Goal: Task Accomplishment & Management: Manage account settings

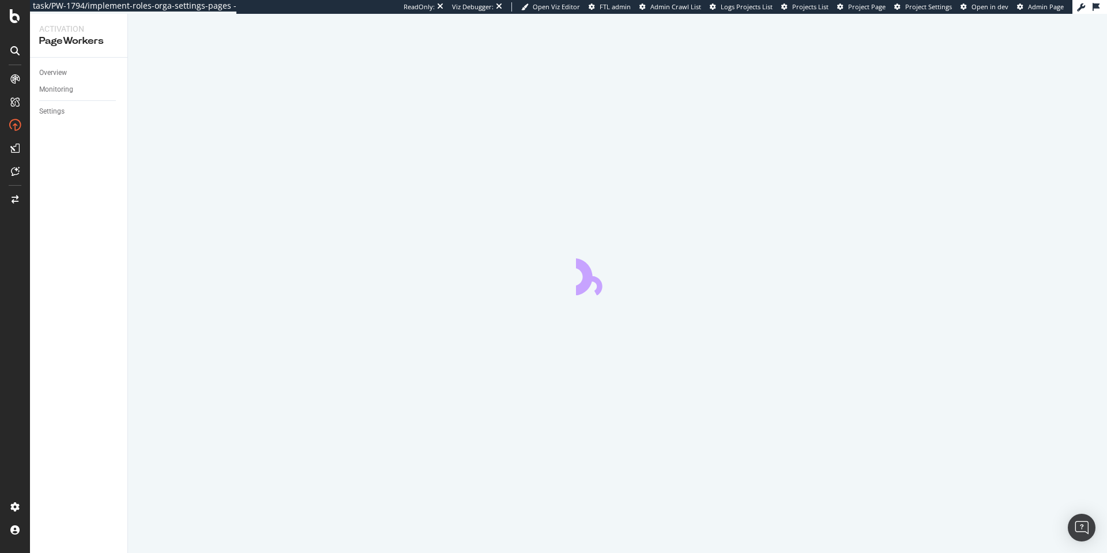
click at [16, 7] on div at bounding box center [15, 276] width 30 height 553
click at [16, 11] on icon at bounding box center [15, 16] width 10 height 14
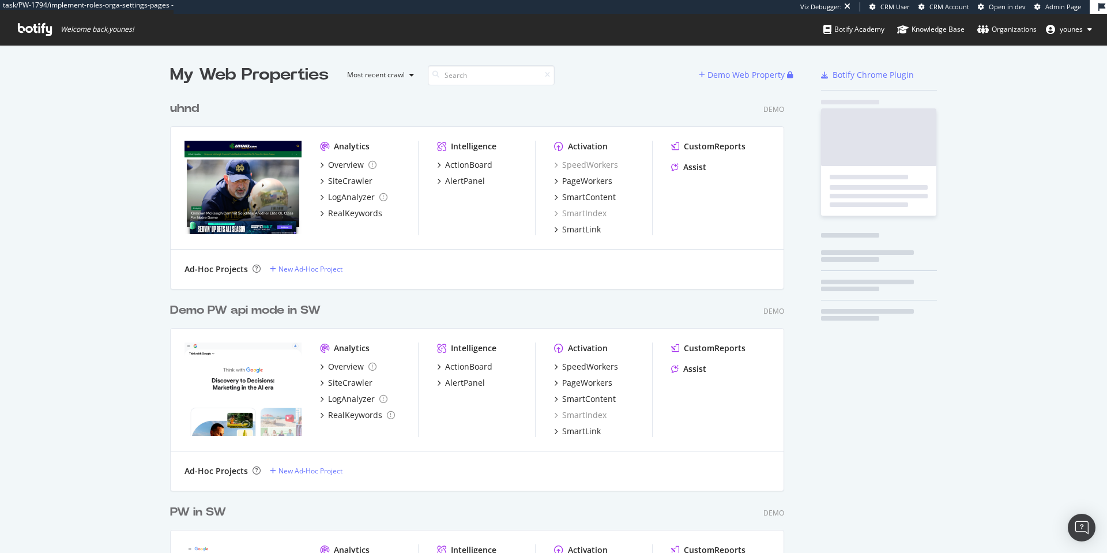
scroll to position [798, 614]
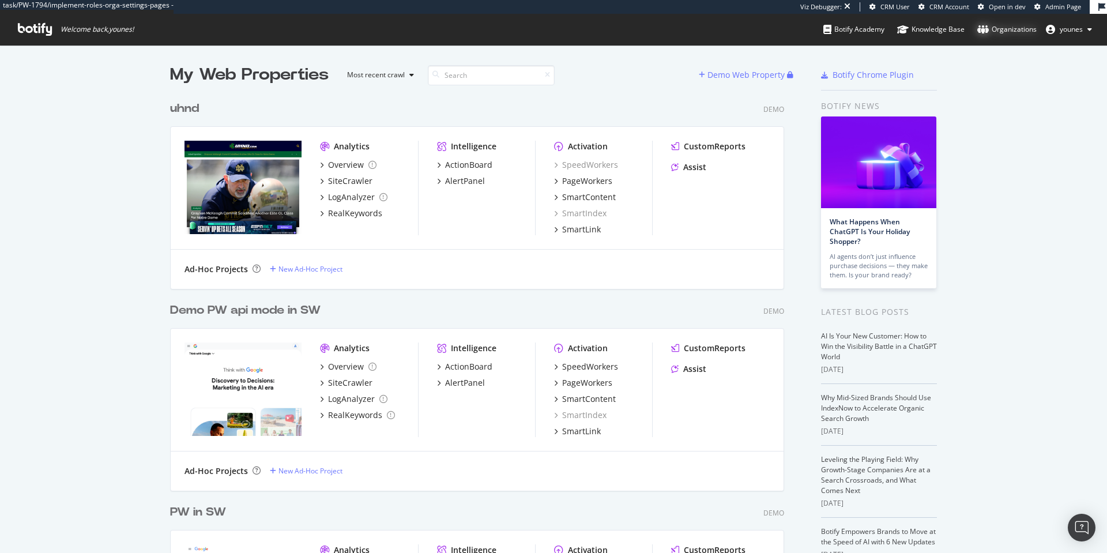
click at [993, 33] on div "Organizations" at bounding box center [1006, 30] width 59 height 12
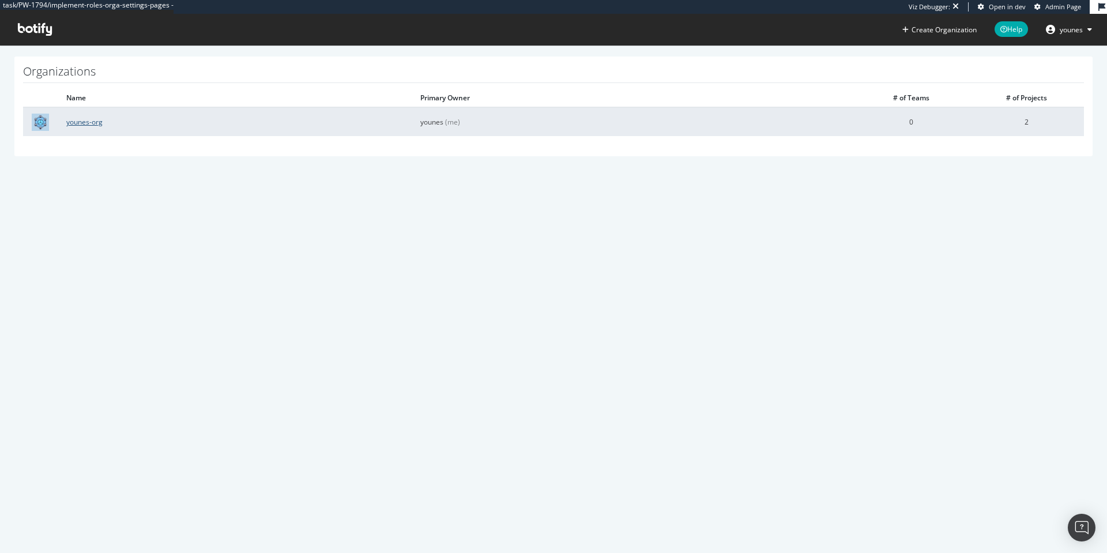
click at [78, 120] on link "younes-org" at bounding box center [84, 122] width 36 height 10
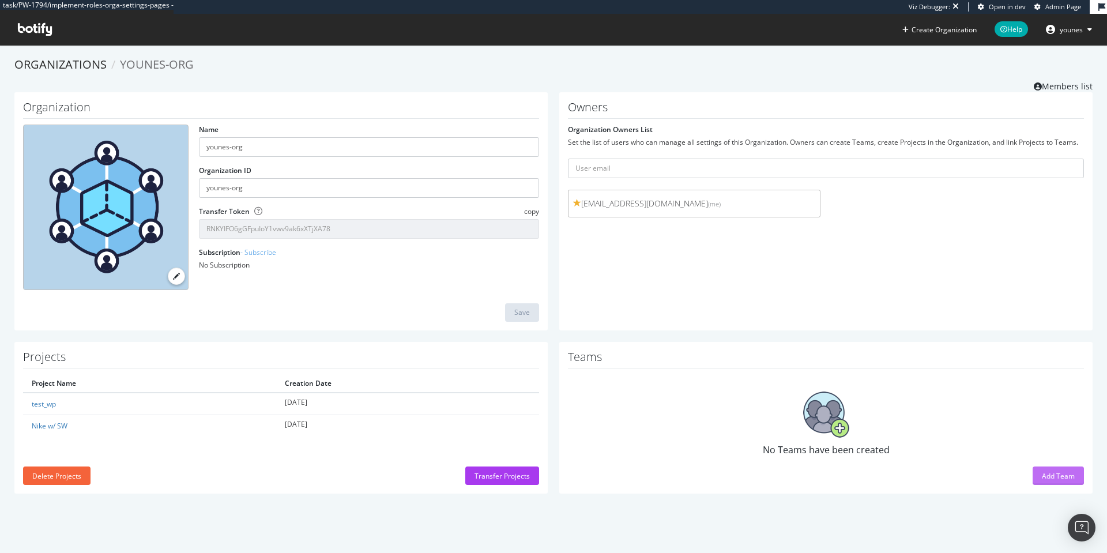
click at [1059, 471] on div "Add Team" at bounding box center [1058, 476] width 33 height 10
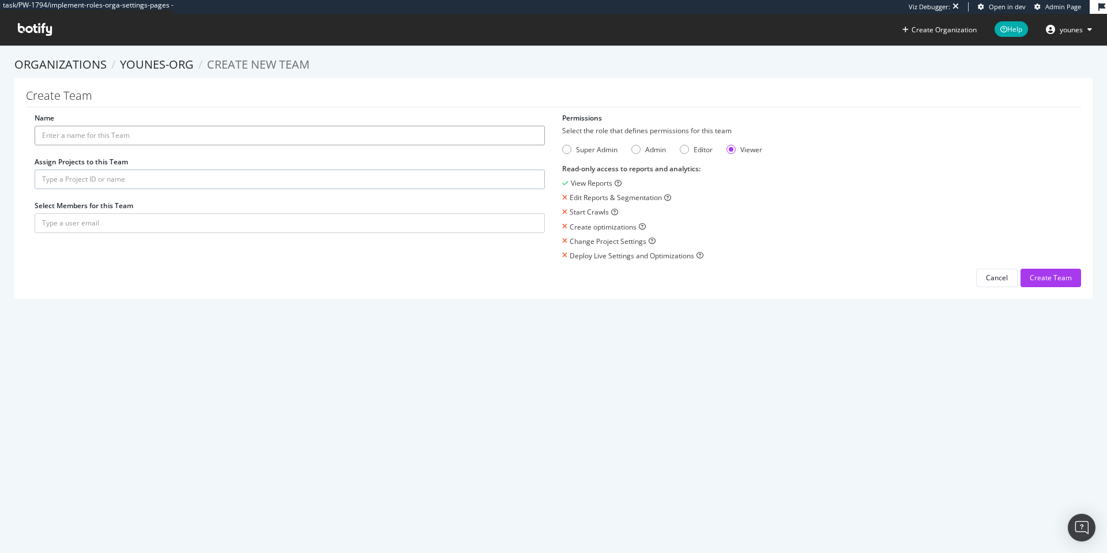
click at [305, 133] on input "Name" at bounding box center [290, 136] width 510 height 20
type input "My first team"
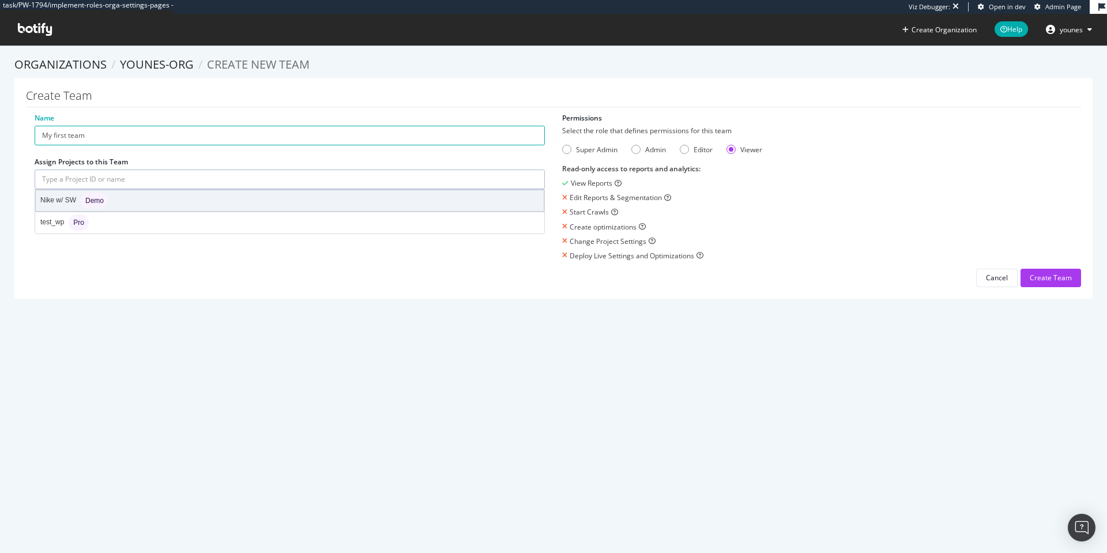
click at [110, 199] on div "Nike w/ SW Demo" at bounding box center [290, 200] width 508 height 21
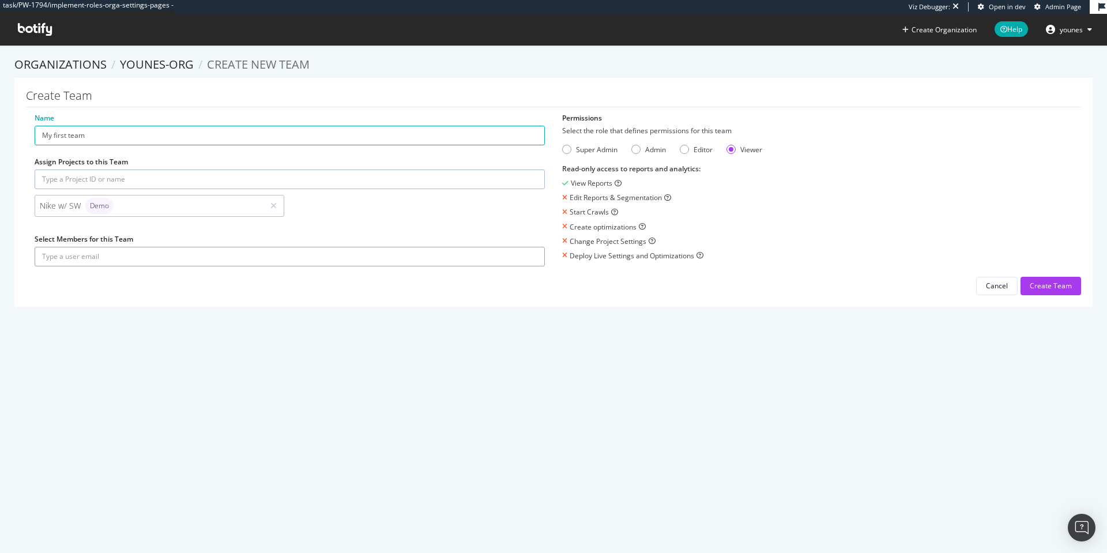
click at [83, 251] on input "text" at bounding box center [290, 257] width 510 height 20
click at [525, 247] on button "submit" at bounding box center [535, 257] width 20 height 20
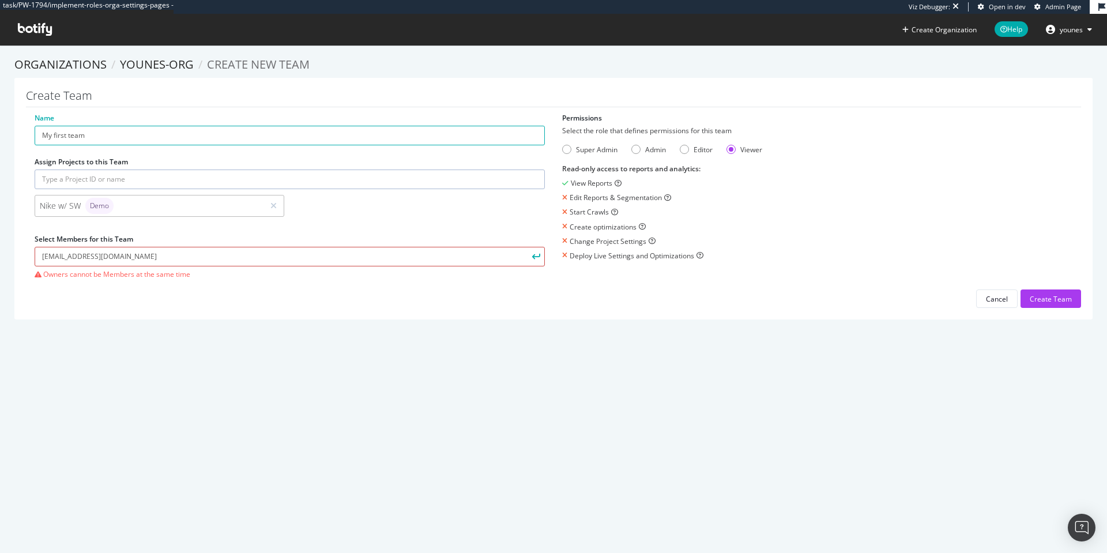
click at [138, 259] on input "younes@botify.Com" at bounding box center [290, 257] width 510 height 20
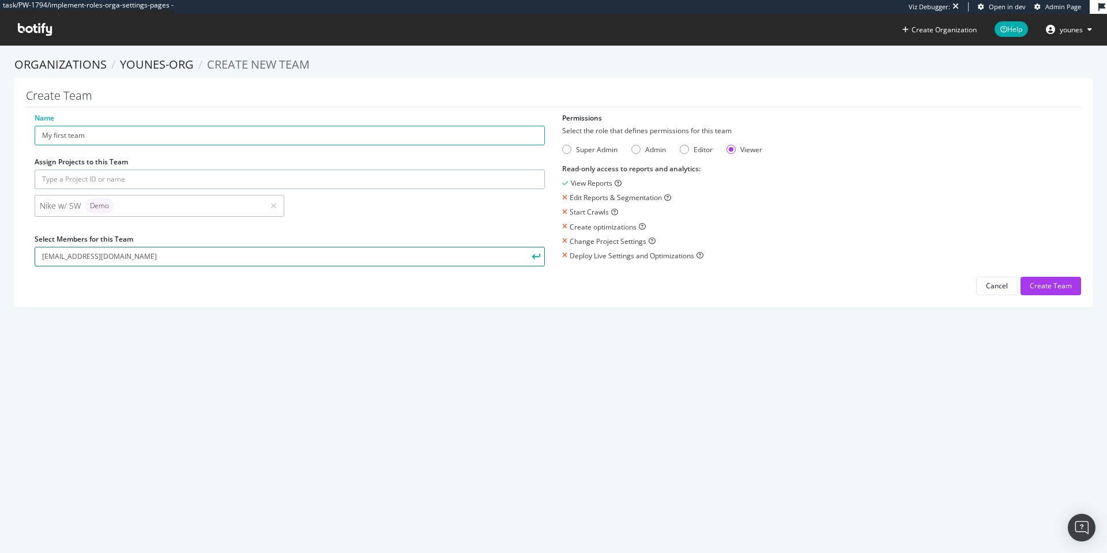
type input "younes@botifyx.com"
click at [525, 247] on button "submit" at bounding box center [535, 257] width 20 height 20
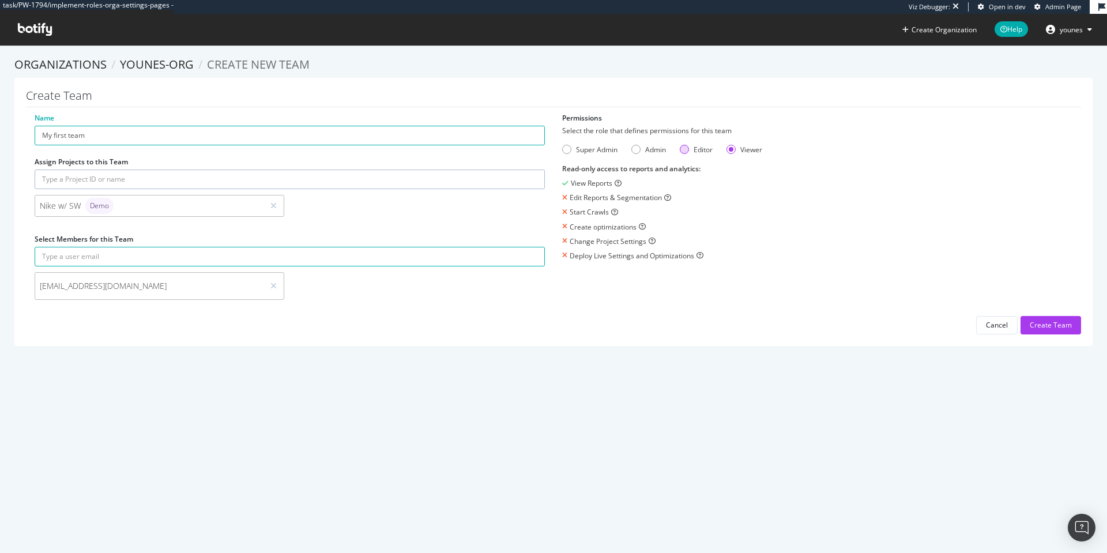
click at [693, 149] on div "Editor" at bounding box center [702, 150] width 19 height 10
click at [1020, 320] on button "Create Team" at bounding box center [1050, 325] width 61 height 18
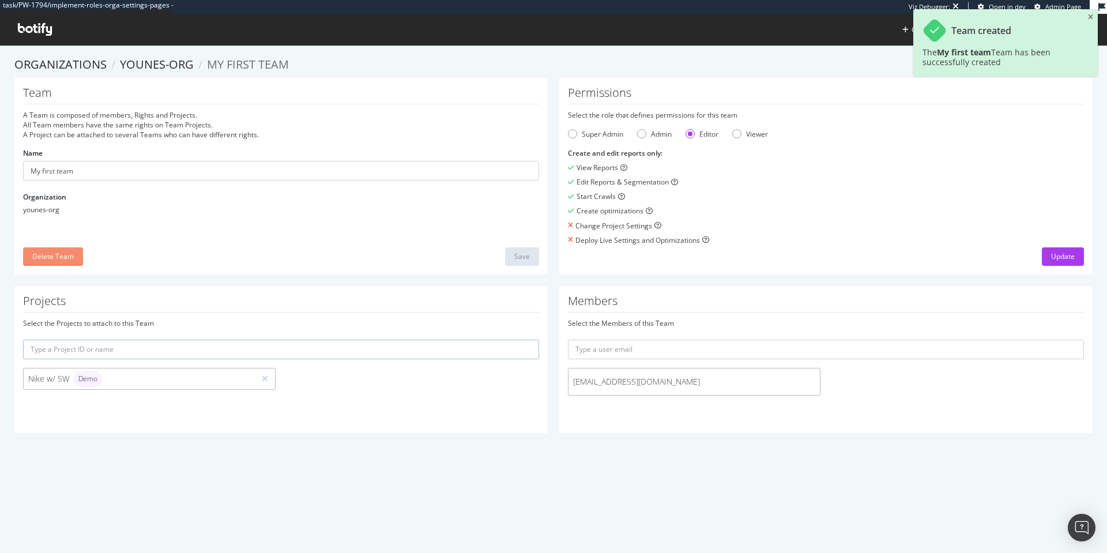
click at [57, 261] on div "Delete Team" at bounding box center [53, 256] width 42 height 10
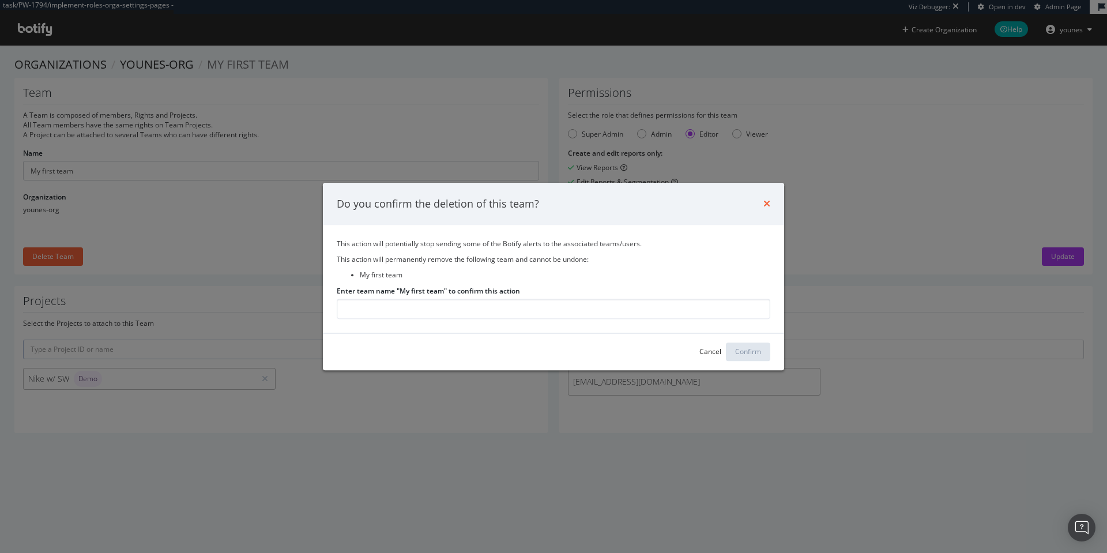
click at [766, 202] on icon "times" at bounding box center [766, 203] width 7 height 9
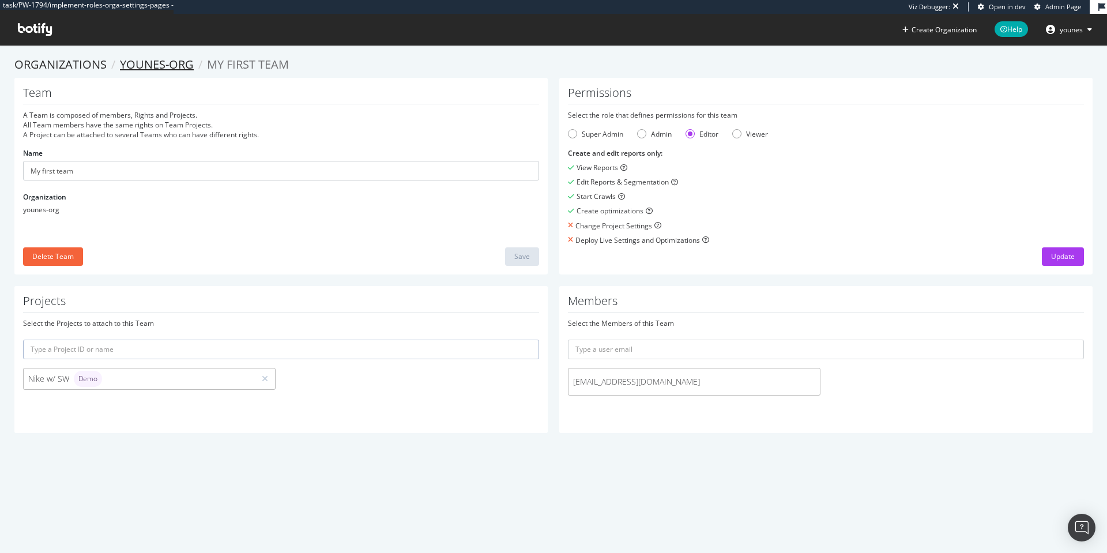
click at [152, 63] on link "younes-org" at bounding box center [157, 64] width 74 height 16
